Goal: Task Accomplishment & Management: Use online tool/utility

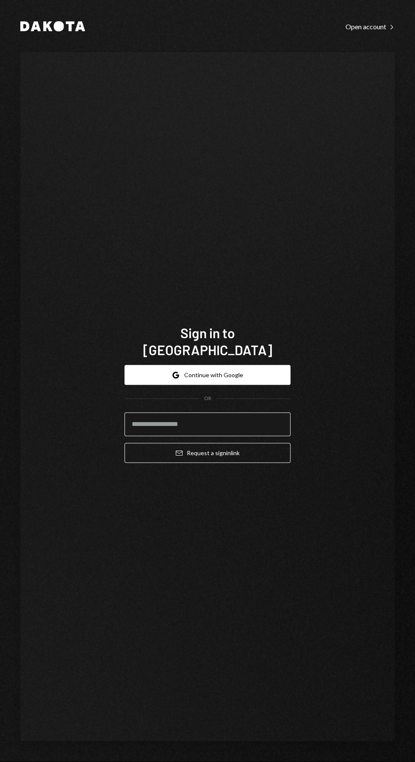
click at [176, 436] on input "email" at bounding box center [208, 424] width 166 height 24
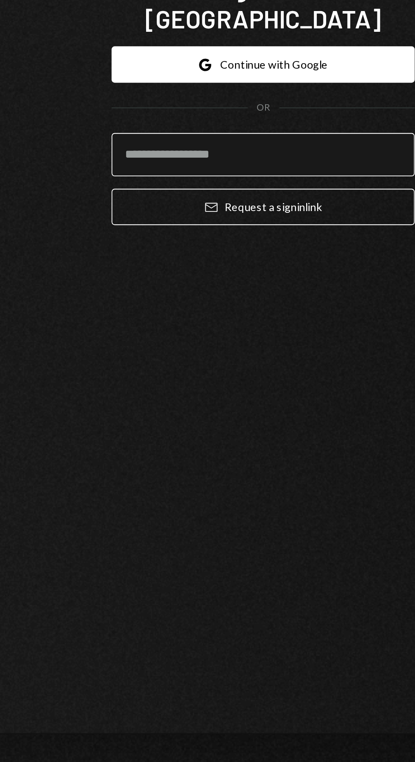
type input "**********"
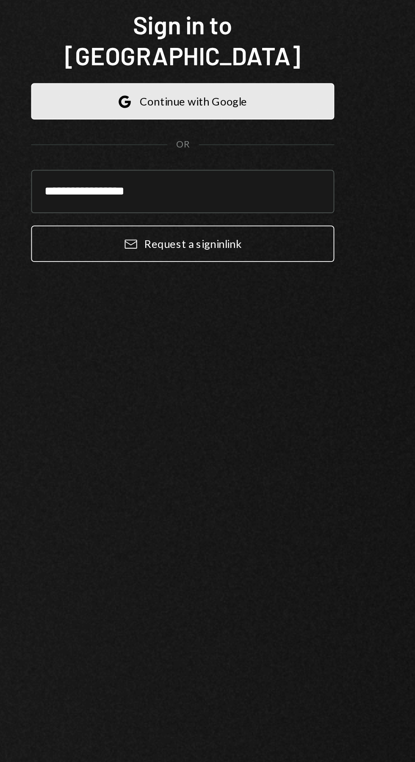
click at [190, 385] on button "Google Continue with Google" at bounding box center [208, 375] width 166 height 20
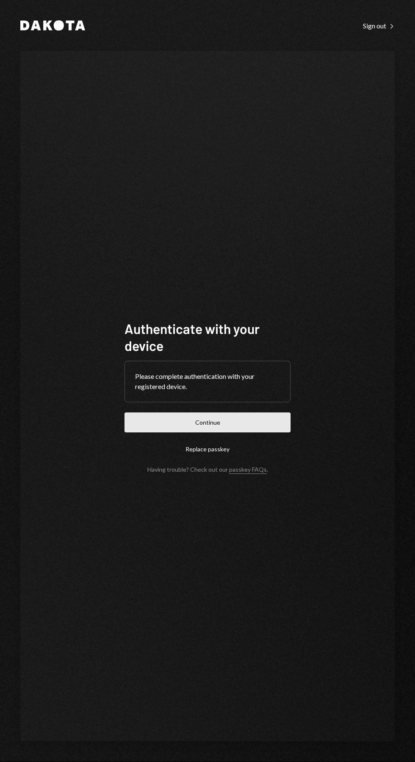
click at [165, 432] on button "Continue" at bounding box center [208, 422] width 166 height 20
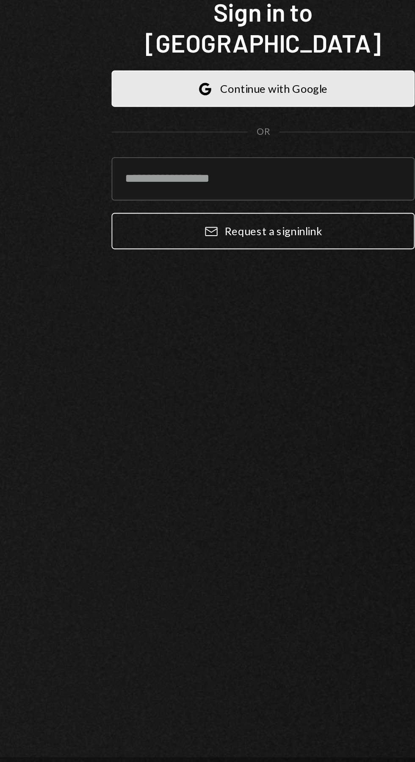
click at [183, 385] on button "Google Continue with Google" at bounding box center [208, 375] width 166 height 20
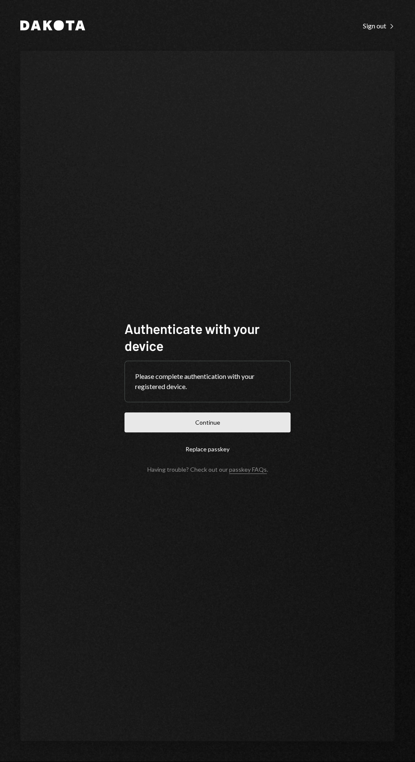
click at [253, 432] on button "Continue" at bounding box center [208, 422] width 166 height 20
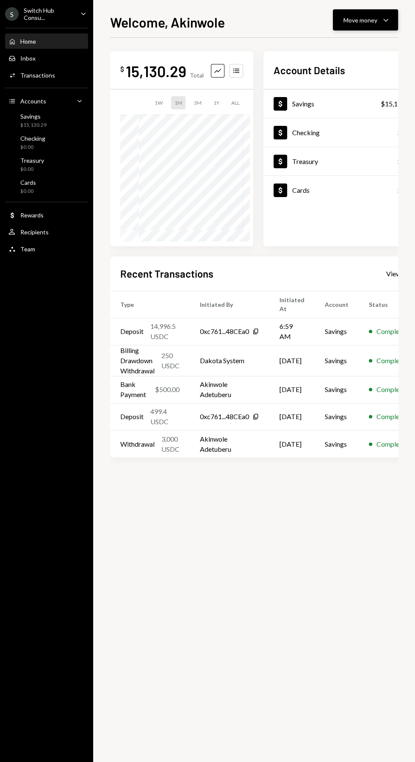
click at [364, 22] on div "Move money" at bounding box center [361, 20] width 34 height 9
click at [319, 45] on icon "Withdraw" at bounding box center [319, 46] width 8 height 8
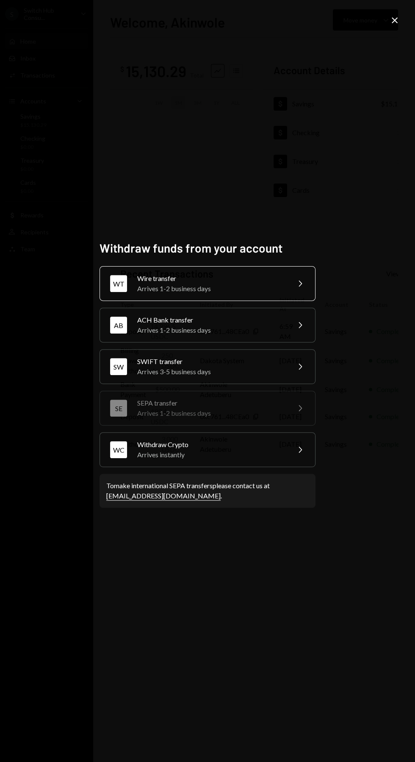
click at [164, 294] on div "Arrives 1-2 business days" at bounding box center [210, 288] width 147 height 10
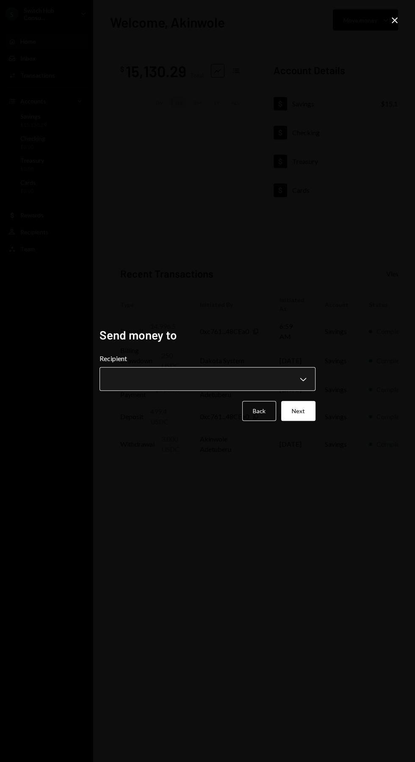
click at [146, 391] on button "Chevron Down" at bounding box center [208, 379] width 216 height 24
click at [197, 391] on button "Chevron Down" at bounding box center [208, 379] width 216 height 24
click at [113, 391] on button "Chevron Down" at bounding box center [208, 379] width 216 height 24
click at [248, 391] on button "Chevron Down" at bounding box center [208, 379] width 216 height 24
click at [302, 381] on icon "Recipient" at bounding box center [303, 378] width 6 height 3
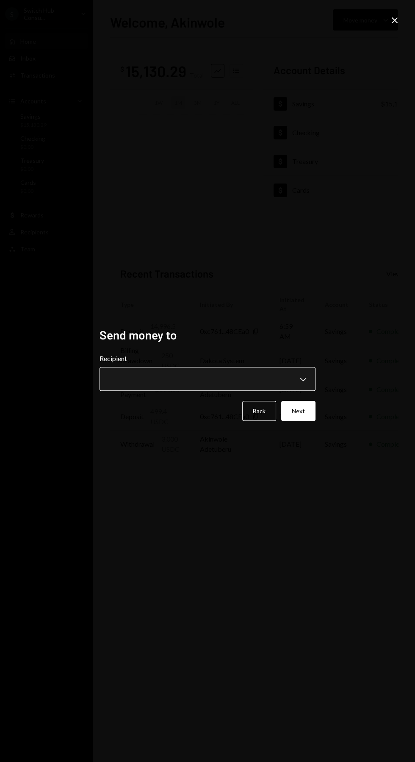
click at [110, 391] on button "Chevron Down" at bounding box center [208, 379] width 216 height 24
click at [139, 391] on button "Chevron Down" at bounding box center [208, 379] width 216 height 24
click at [137, 391] on button "Chevron Down" at bounding box center [208, 379] width 216 height 24
click at [390, 24] on icon "Close" at bounding box center [395, 20] width 10 height 10
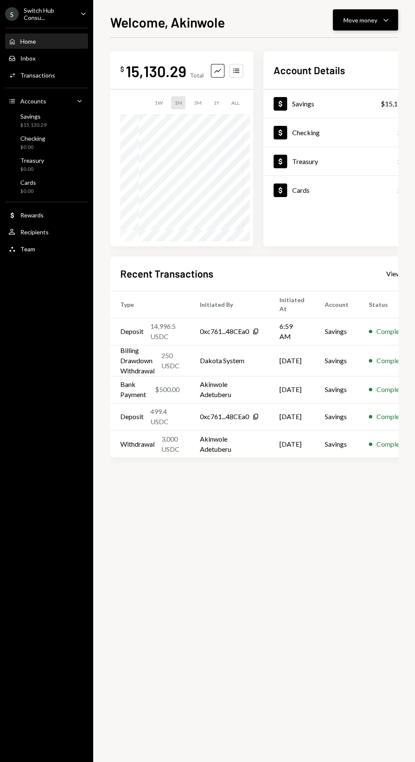
click at [366, 25] on div "Move money Caret Down" at bounding box center [366, 20] width 44 height 10
click at [330, 68] on div "Transfer" at bounding box center [359, 64] width 62 height 9
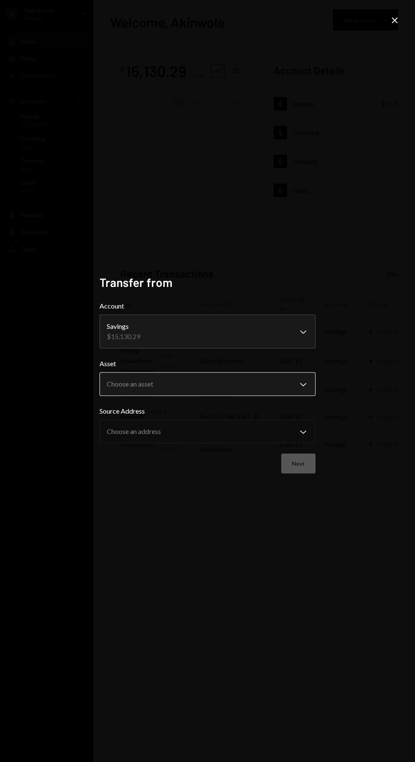
click at [123, 389] on div "Choose an asset" at bounding box center [133, 384] width 52 height 10
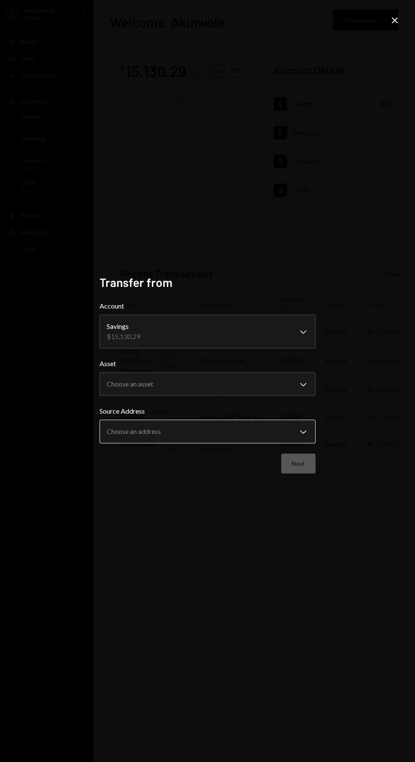
click at [394, 20] on icon at bounding box center [395, 20] width 6 height 6
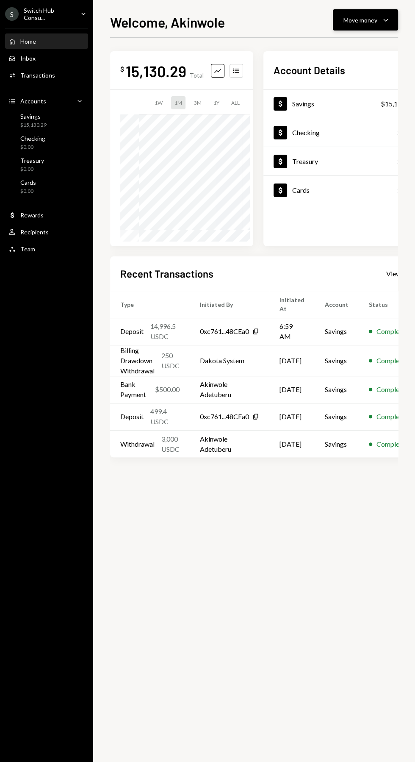
click at [365, 19] on div "Move money" at bounding box center [361, 20] width 34 height 9
click at [327, 55] on div "Convert Transfer" at bounding box center [352, 64] width 85 height 19
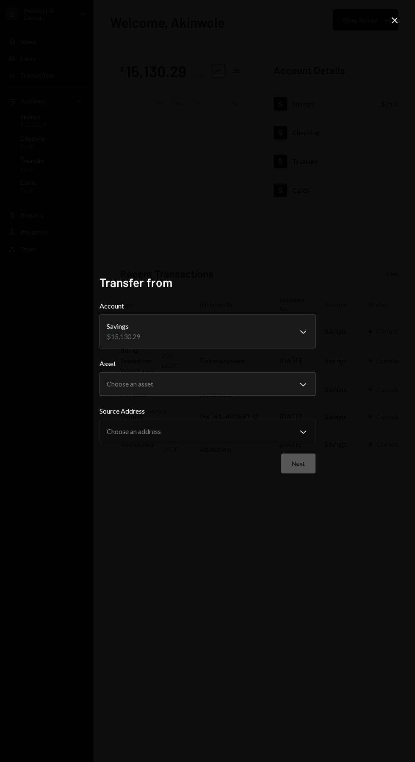
click at [391, 20] on icon "Close" at bounding box center [395, 20] width 10 height 10
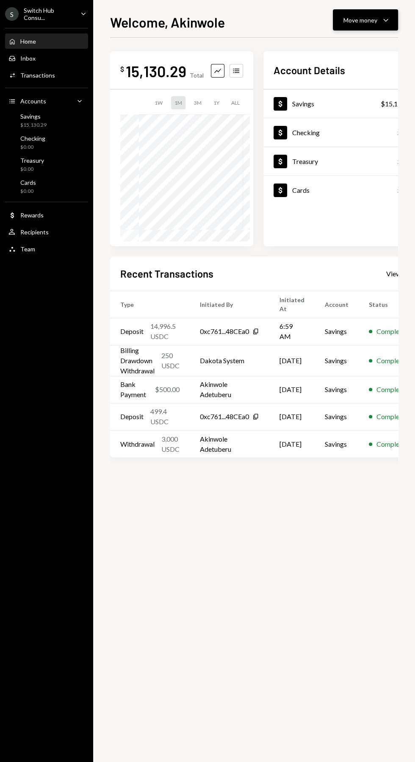
click at [362, 19] on div "Move money" at bounding box center [361, 20] width 34 height 9
click at [334, 45] on div "Send" at bounding box center [359, 45] width 62 height 9
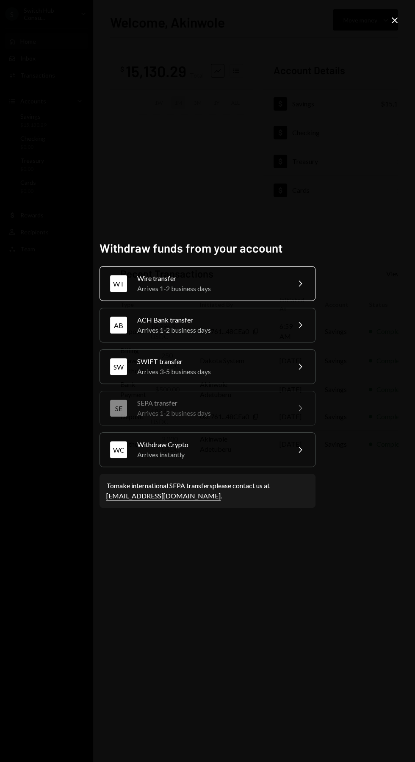
click at [153, 294] on div "Arrives 1-2 business days" at bounding box center [210, 288] width 147 height 10
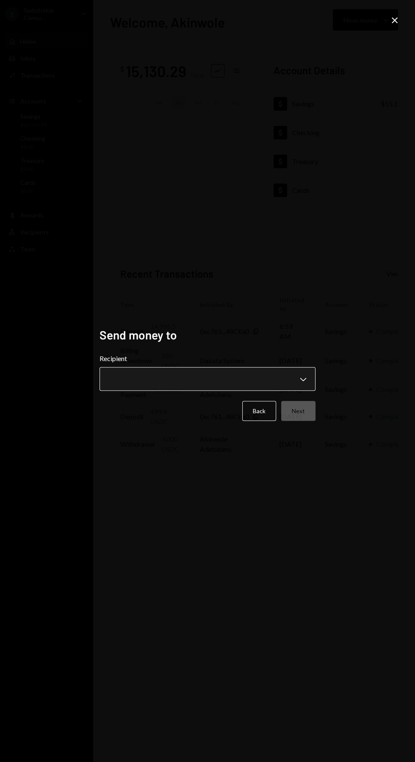
click at [157, 391] on button "Chevron Down" at bounding box center [208, 379] width 216 height 24
